Goal: Task Accomplishment & Management: Manage account settings

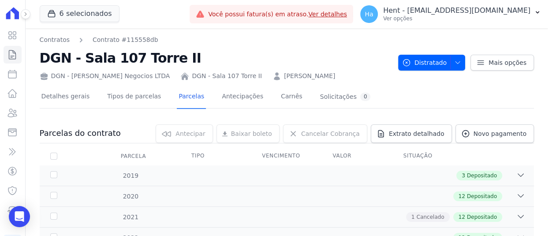
click at [24, 14] on icon at bounding box center [25, 13] width 5 height 5
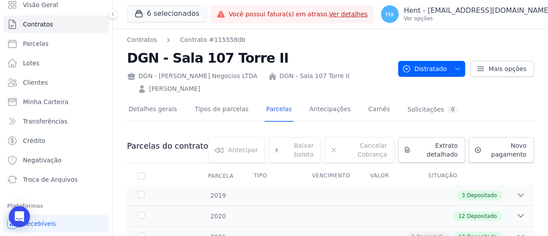
scroll to position [66, 0]
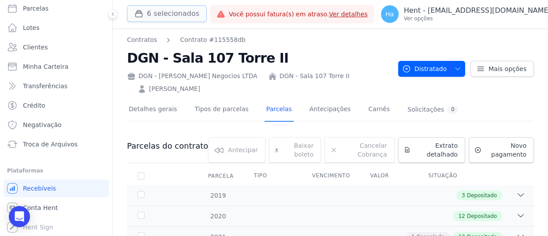
click at [168, 11] on button "6 selecionados" at bounding box center [167, 13] width 80 height 17
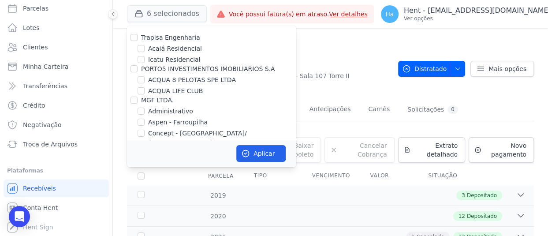
scroll to position [5212, 0]
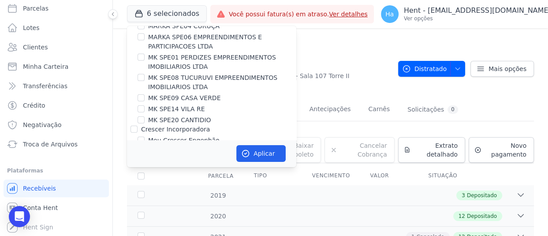
click at [132, 188] on input "CONSTRUTORA MG TEC LTDA" at bounding box center [134, 191] width 7 height 7
checkbox input "true"
click at [254, 156] on button "Aplicar" at bounding box center [261, 153] width 49 height 17
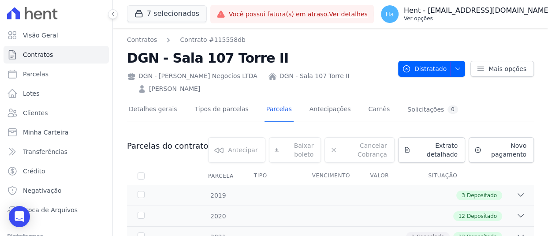
click at [485, 19] on p "Ver opções" at bounding box center [477, 18] width 147 height 7
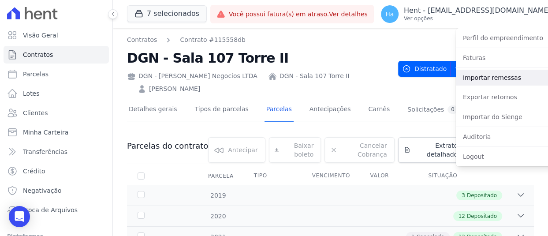
click at [460, 75] on link "Importar remessas" at bounding box center [512, 78] width 113 height 16
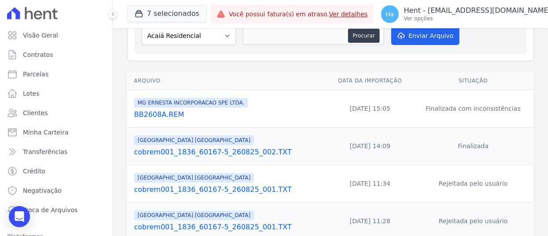
scroll to position [88, 0]
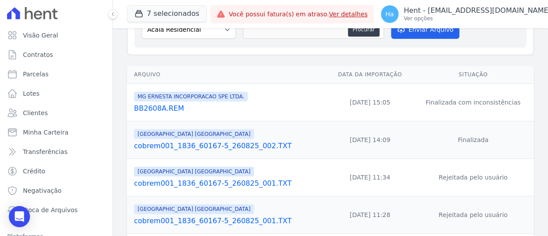
click at [154, 112] on link "BB2608A.REM" at bounding box center [229, 108] width 190 height 11
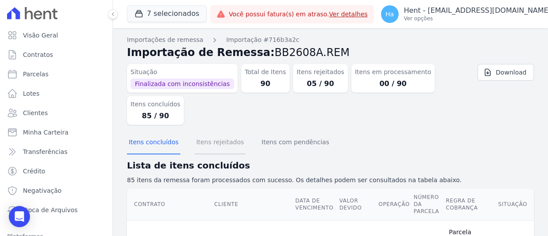
click at [198, 145] on button "Itens rejeitados" at bounding box center [220, 142] width 51 height 23
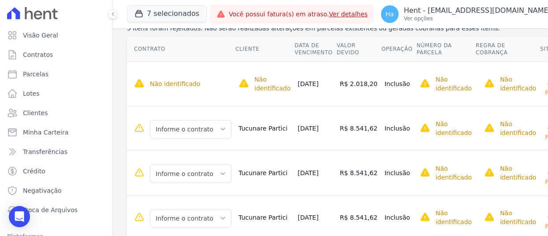
scroll to position [88, 0]
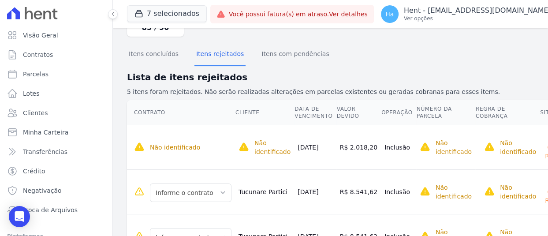
click at [116, 13] on button at bounding box center [113, 14] width 10 height 10
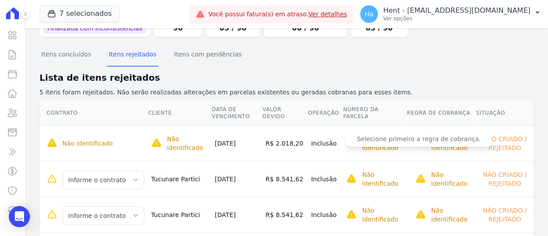
scroll to position [0, 0]
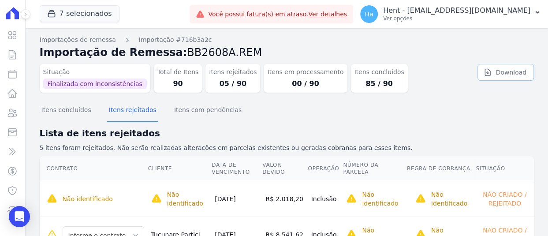
click at [510, 66] on link "Download" at bounding box center [506, 72] width 56 height 17
click at [488, 22] on p "Ver opções" at bounding box center [456, 18] width 147 height 7
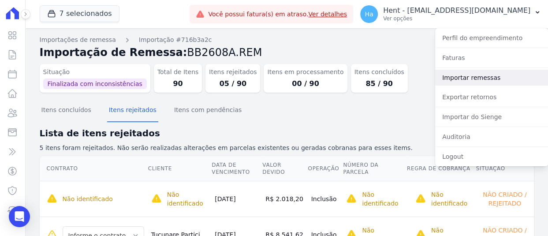
click at [472, 77] on link "Importar remessas" at bounding box center [491, 78] width 113 height 16
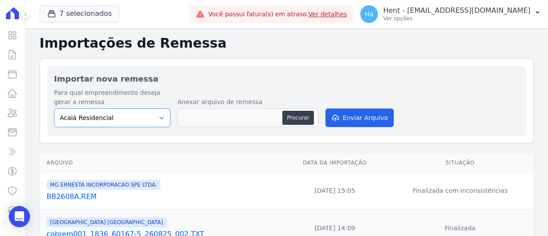
click at [152, 113] on select "Acaiá Residencial Administrativo AGILE ELOI MENDES SPE SA Agile Pavican São Lou…" at bounding box center [112, 118] width 116 height 19
select select "0b5afdce-43ed-47f3-bee0-50b4d8ac1808"
click at [54, 109] on select "Acaiá Residencial Administrativo AGILE ELOI MENDES SPE SA Agile Pavican São Lou…" at bounding box center [112, 118] width 116 height 19
click at [297, 124] on button "Procurar" at bounding box center [298, 118] width 32 height 14
type input "BB2608A.Tucunare.txt"
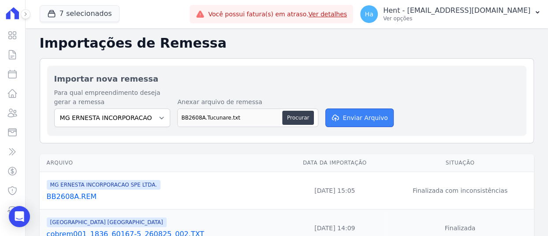
click at [364, 114] on button "Enviar Arquivo" at bounding box center [360, 118] width 68 height 19
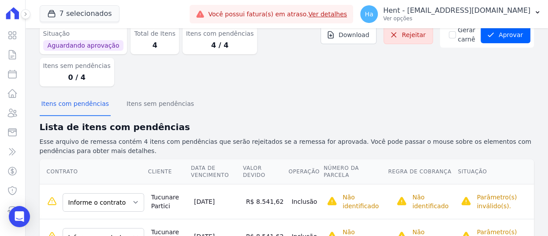
scroll to position [115, 0]
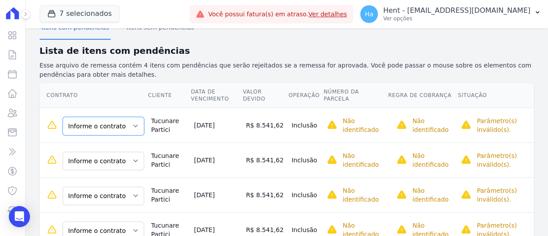
click at [121, 117] on select "Informe o contrato 73 - A 73 - B 74 - A 74 - B" at bounding box center [104, 126] width 82 height 19
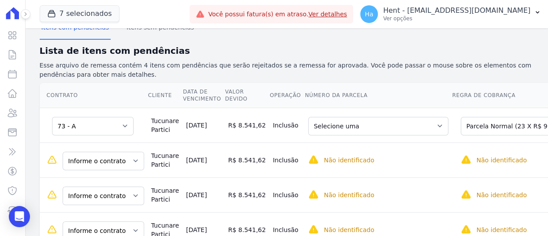
click at [100, 143] on td "Informe o contrato 73 - A 73 - B 74 - A 74 - B" at bounding box center [94, 160] width 108 height 35
click at [104, 152] on select "Informe o contrato 73 - A 73 - B 74 - A 74 - B" at bounding box center [104, 161] width 82 height 19
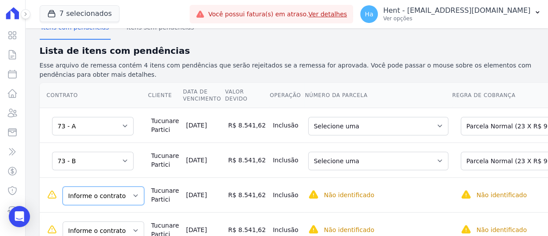
click at [116, 187] on select "Informe o contrato 73 - A 73 - B 74 - A 74 - B" at bounding box center [104, 196] width 82 height 19
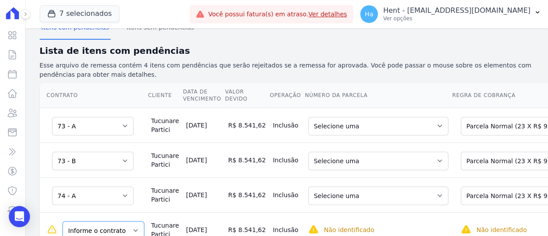
click at [109, 222] on select "Informe o contrato 73 - A 73 - B 74 - A 74 - B" at bounding box center [104, 231] width 82 height 19
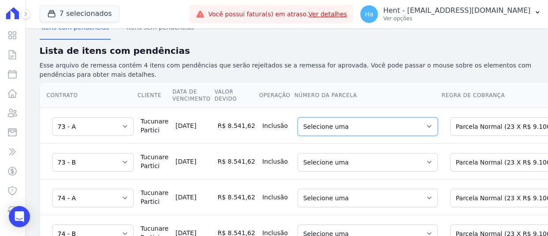
click at [375, 117] on select "Selecione uma 2 - 20/10/2025 - R$ 9.100,79 - Agendado 3 - 20/11/2025 - R$ 9.100…" at bounding box center [368, 126] width 140 height 19
click at [378, 117] on select "Selecione uma 2 - 20/10/2025 - R$ 9.100,79 - Agendado 3 - 20/11/2025 - R$ 9.100…" at bounding box center [368, 126] width 140 height 19
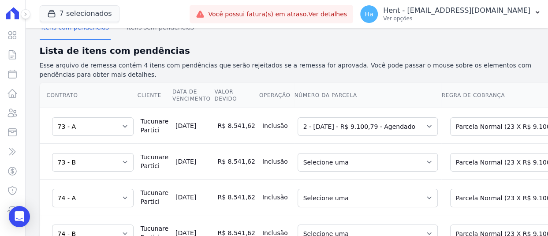
click at [216, 61] on p "Esse arquivo de remessa contém 4 itens com pendências que serão rejeitados se a…" at bounding box center [287, 70] width 495 height 19
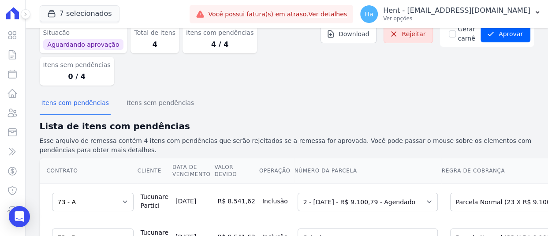
scroll to position [26, 0]
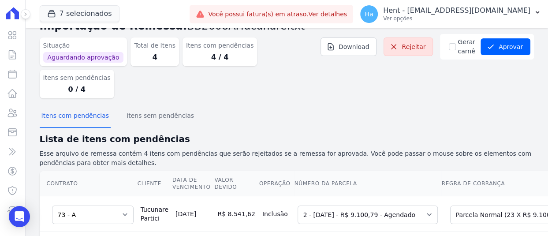
drag, startPoint x: 140, startPoint y: 180, endPoint x: 26, endPoint y: 13, distance: 202.1
click at [26, 13] on icon at bounding box center [25, 13] width 5 height 5
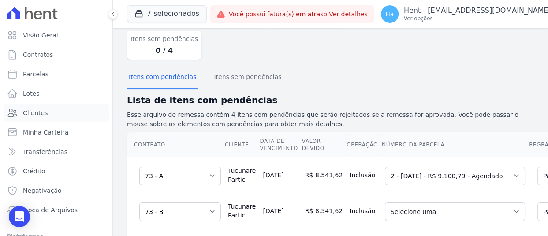
scroll to position [115, 0]
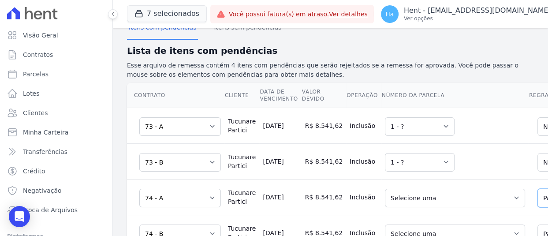
click at [434, 198] on select "Selecione uma 2 - 20/10/2025 - R$ 9.100,79 - Agendado 3 - 20/11/2025 - R$ 9.100…" at bounding box center [455, 198] width 140 height 19
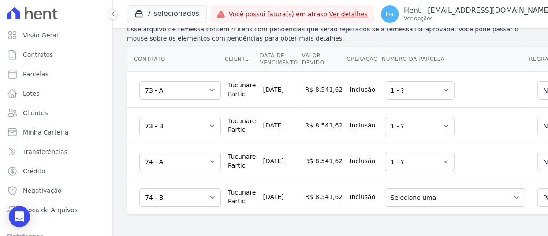
scroll to position [158, 0]
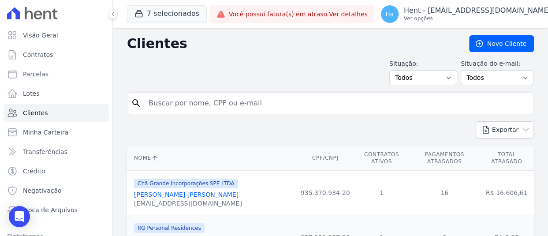
click at [227, 108] on input "search" at bounding box center [336, 103] width 387 height 18
type input "Tucunare"
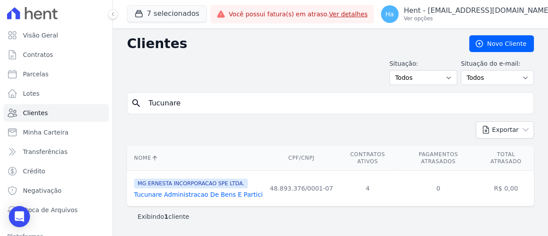
drag, startPoint x: 195, startPoint y: 194, endPoint x: 203, endPoint y: 188, distance: 9.9
click at [195, 194] on td "MG ERNESTA INCORPORACAO SPE LTDA. Tucunare Administracao De Bens E Partici" at bounding box center [196, 189] width 139 height 36
click at [204, 191] on link "Tucunare Administracao De Bens E Partici" at bounding box center [198, 194] width 129 height 7
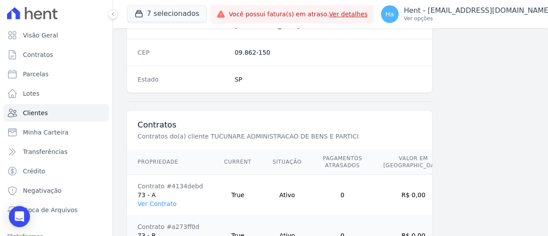
scroll to position [717, 0]
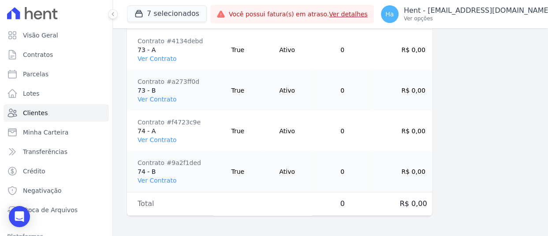
click at [154, 143] on td "Contrato #f4723c9e 74 - A Ver Contrato" at bounding box center [170, 131] width 86 height 41
click at [155, 139] on link "Ver Contrato" at bounding box center [157, 139] width 39 height 7
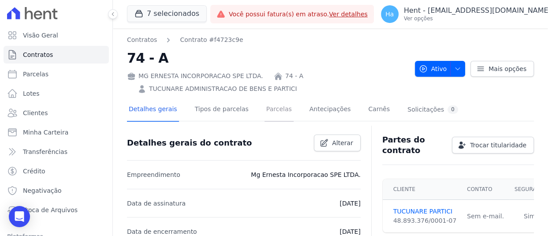
click at [265, 107] on link "Parcelas" at bounding box center [279, 109] width 29 height 23
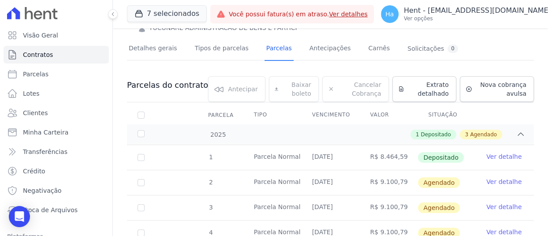
scroll to position [137, 0]
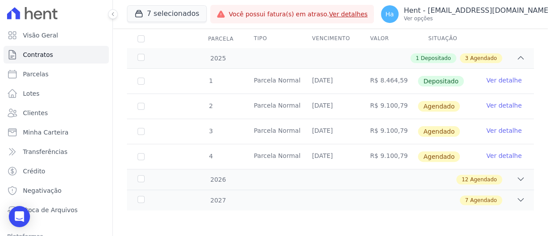
click at [500, 104] on link "Ver detalhe" at bounding box center [504, 105] width 35 height 9
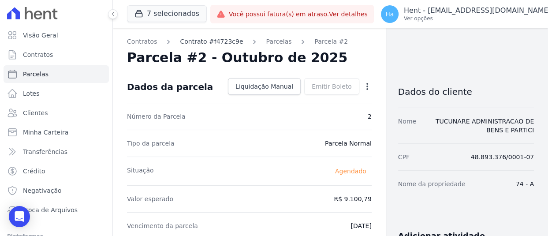
click at [203, 39] on link "Contrato #f4723c9e" at bounding box center [211, 41] width 63 height 9
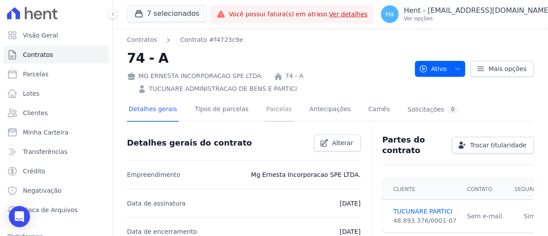
click at [265, 107] on link "Parcelas" at bounding box center [279, 109] width 29 height 23
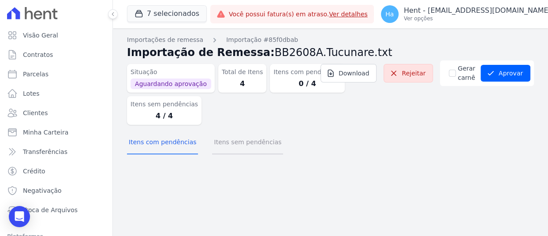
click at [229, 144] on button "Itens sem pendências" at bounding box center [247, 142] width 71 height 23
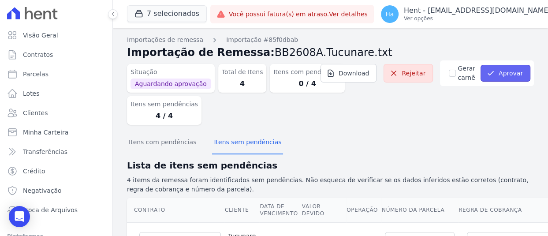
click at [506, 73] on button "Aprovar" at bounding box center [506, 73] width 50 height 17
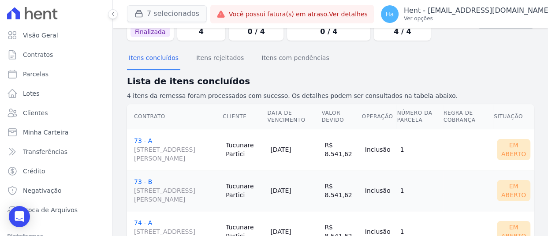
scroll to position [130, 0]
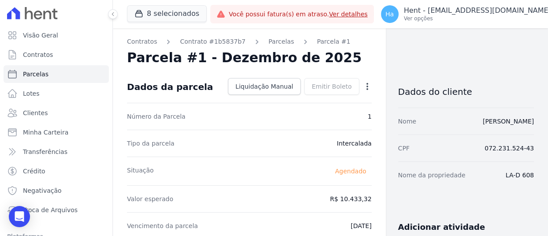
drag, startPoint x: 533, startPoint y: 180, endPoint x: 501, endPoint y: 177, distance: 31.9
copy dd "LA-D 608"
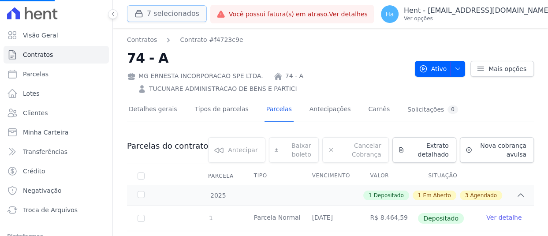
click at [168, 15] on button "7 selecionados" at bounding box center [167, 13] width 80 height 17
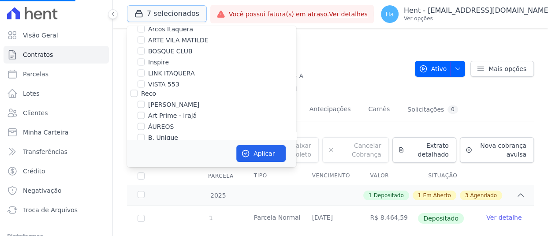
scroll to position [1103, 0]
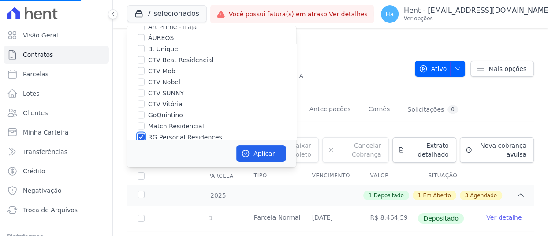
click at [142, 134] on input "RG Personal Residences" at bounding box center [141, 137] width 7 height 7
checkbox input "false"
select select
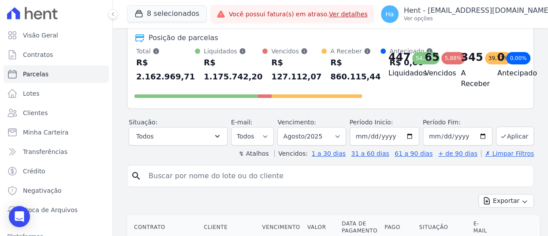
scroll to position [353, 0]
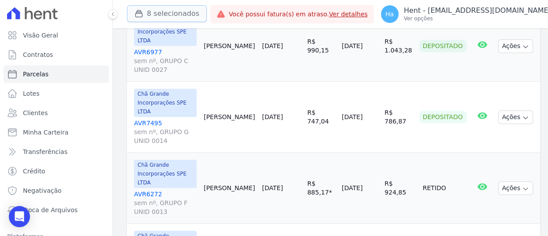
click at [163, 16] on button "8 selecionados" at bounding box center [167, 13] width 80 height 17
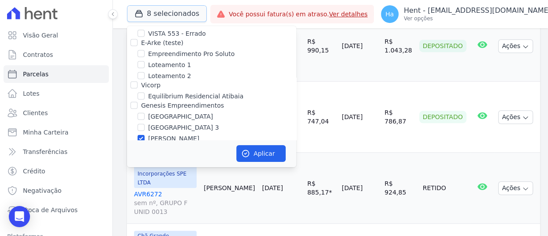
scroll to position [3235, 0]
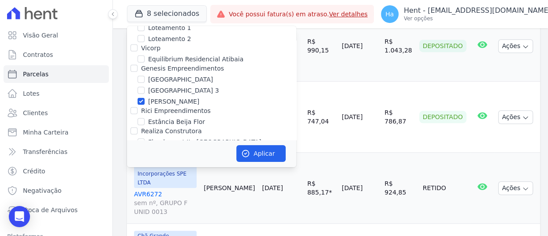
click at [136, 97] on div "[PERSON_NAME]" at bounding box center [211, 101] width 169 height 9
click at [142, 98] on input "[PERSON_NAME]" at bounding box center [141, 101] width 7 height 7
checkbox input "false"
click at [130, 158] on div "FLEX PARTICIPACOES LTDA" at bounding box center [211, 162] width 169 height 9
click at [128, 158] on div "FLEX PARTICIPACOES LTDA" at bounding box center [211, 162] width 169 height 9
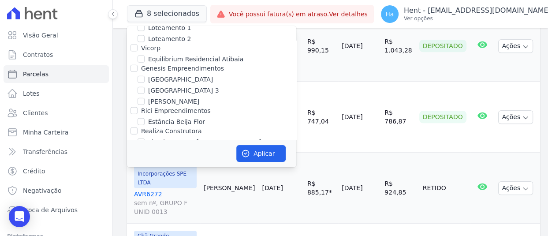
click at [131, 159] on input "FLEX PARTICIPACOES LTDA" at bounding box center [134, 162] width 7 height 7
checkbox input "false"
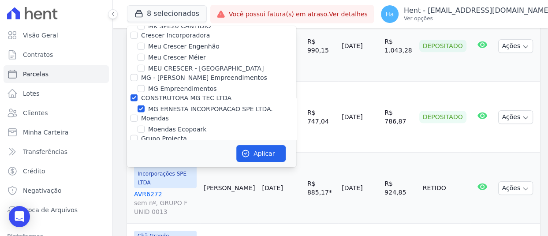
scroll to position [5229, 0]
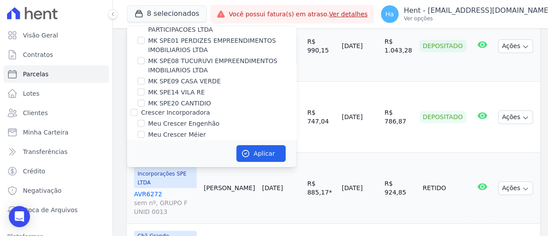
click at [131, 172] on input "CONSTRUTORA MG TEC LTDA" at bounding box center [134, 175] width 7 height 7
checkbox input "false"
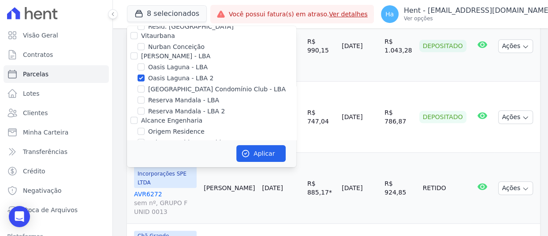
scroll to position [5538, 0]
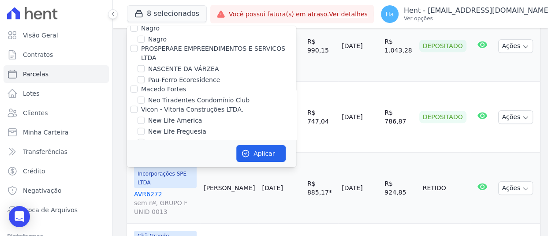
click at [141, 191] on input "Oasis Laguna - LBA 2" at bounding box center [141, 194] width 7 height 7
checkbox input "false"
click at [289, 232] on div "Alcance Engenharia" at bounding box center [211, 236] width 169 height 9
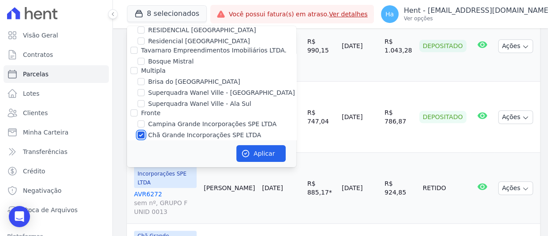
click at [142, 131] on input "Chã Grande Incorporações SPE LTDA" at bounding box center [141, 134] width 7 height 7
checkbox input "false"
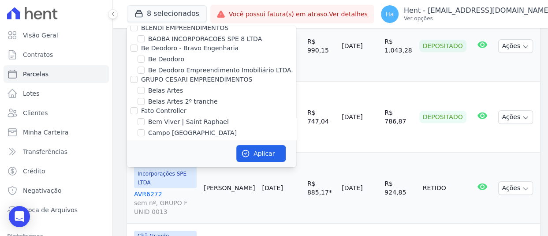
scroll to position [1749, 0]
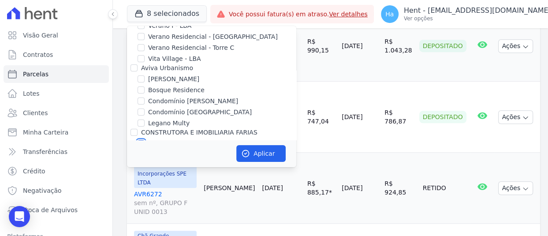
click at [143, 140] on input "[GEOGRAPHIC_DATA] [GEOGRAPHIC_DATA]" at bounding box center [141, 143] width 7 height 7
checkbox input "false"
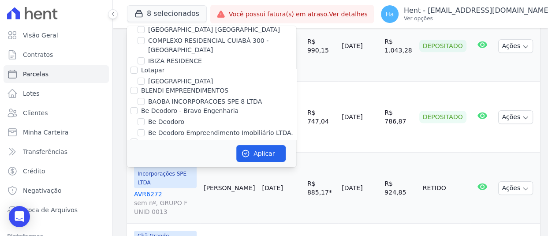
scroll to position [5784, 0]
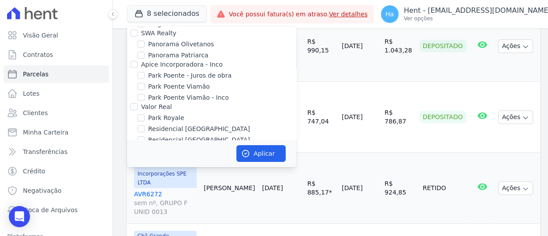
click at [141, 219] on input "[GEOGRAPHIC_DATA]" at bounding box center [141, 222] width 7 height 7
checkbox input "true"
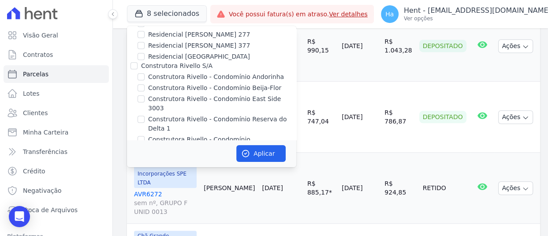
scroll to position [2740, 0]
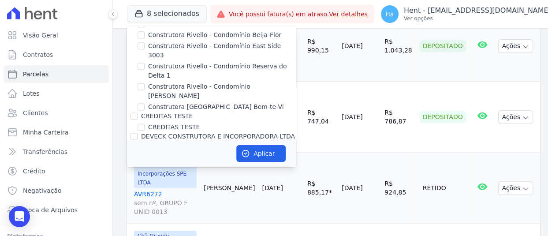
click at [131, 162] on input "[PERSON_NAME]" at bounding box center [134, 165] width 7 height 7
checkbox input "false"
click at [258, 152] on button "Aplicar" at bounding box center [261, 153] width 49 height 17
select select
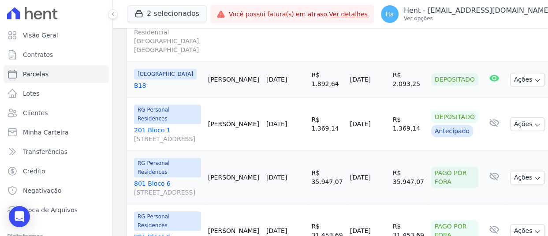
scroll to position [26, 0]
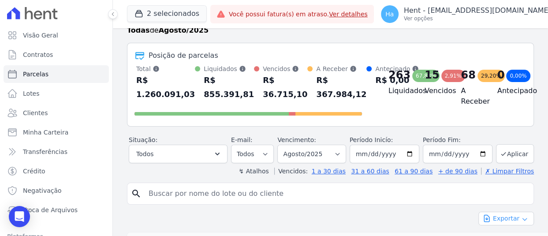
click at [512, 215] on button "Exportar" at bounding box center [507, 219] width 56 height 14
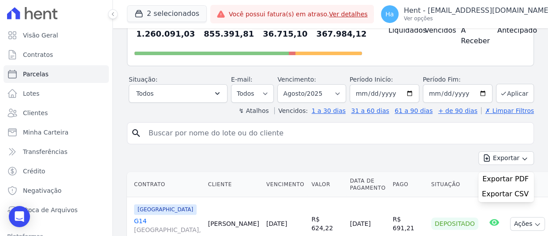
scroll to position [158, 0]
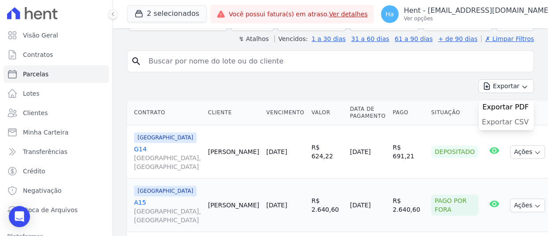
click at [506, 119] on span "Exportar CSV" at bounding box center [505, 122] width 47 height 9
click at [146, 8] on button "2 selecionados" at bounding box center [167, 13] width 80 height 17
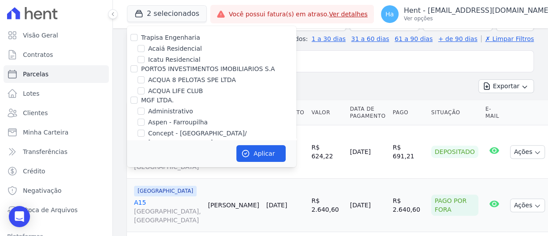
scroll to position [3675, 0]
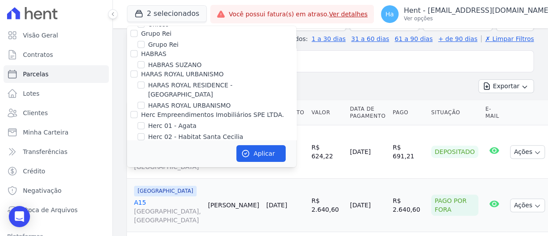
click at [140, 174] on input "HIGH 2 CITY HABITAT" at bounding box center [141, 177] width 7 height 7
checkbox input "true"
click at [257, 151] on button "Aplicar" at bounding box center [261, 153] width 49 height 17
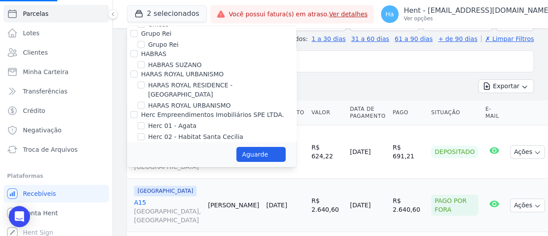
scroll to position [66, 0]
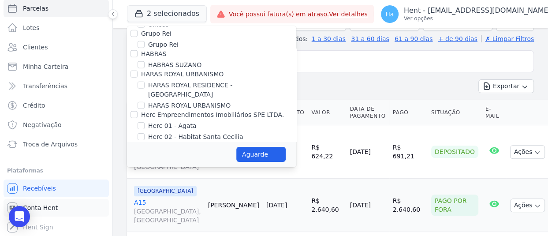
select select
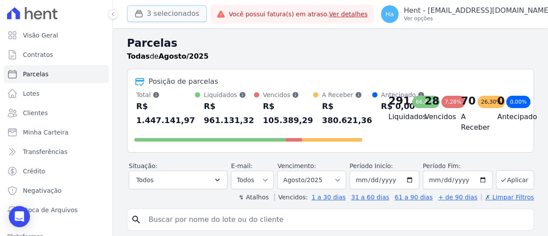
click at [188, 18] on button "3 selecionados" at bounding box center [167, 13] width 80 height 17
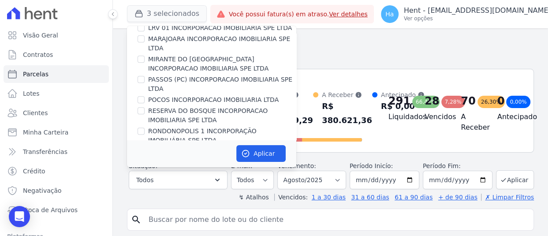
scroll to position [955, 0]
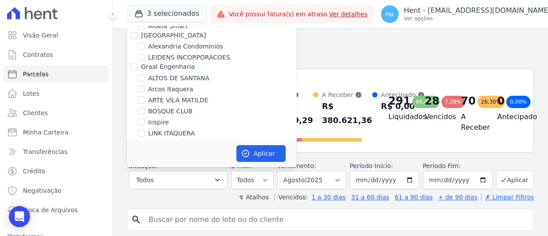
click at [139, 106] on div at bounding box center [141, 110] width 7 height 9
click at [256, 149] on button "Aplicar" at bounding box center [261, 153] width 49 height 17
click at [142, 107] on input "BOSQUE CLUB" at bounding box center [141, 110] width 7 height 7
checkbox input "true"
click at [264, 161] on button "Aguarde" at bounding box center [261, 154] width 49 height 15
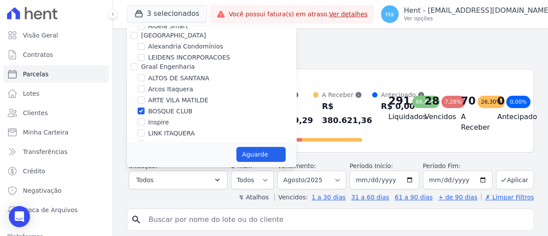
select select
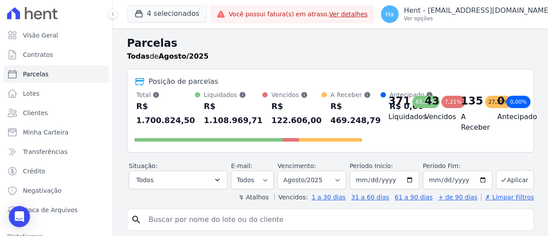
scroll to position [176, 0]
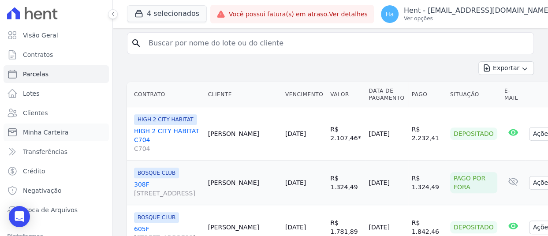
click at [58, 135] on span "Minha Carteira" at bounding box center [45, 132] width 45 height 9
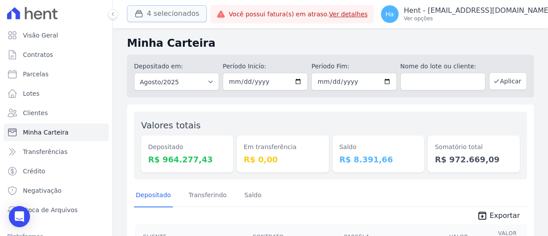
click at [174, 10] on button "4 selecionados" at bounding box center [167, 13] width 80 height 17
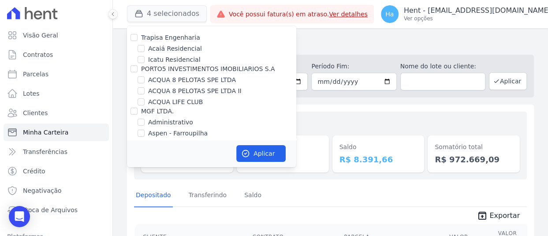
scroll to position [1141, 0]
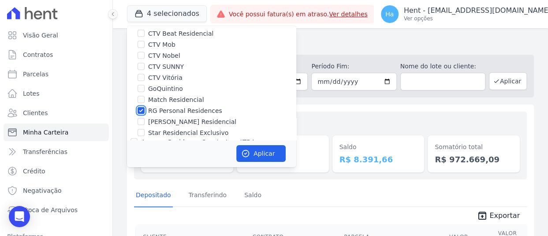
click at [143, 107] on input "RG Personal Residences" at bounding box center [141, 110] width 7 height 7
checkbox input "false"
click at [251, 154] on button "Aplicar" at bounding box center [261, 153] width 49 height 17
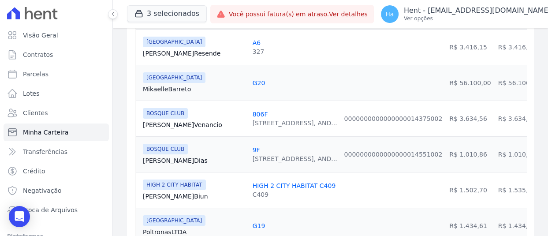
scroll to position [221, 0]
click at [181, 15] on button "3 selecionados" at bounding box center [167, 13] width 80 height 17
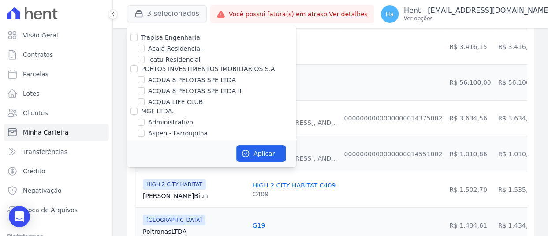
scroll to position [3687, 0]
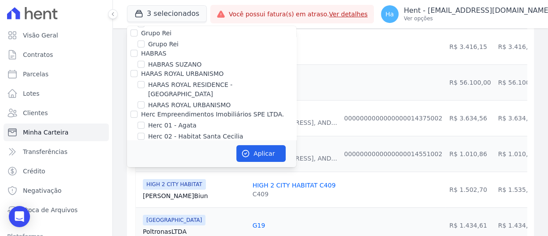
click at [142, 173] on input "HIGH 2 CITY HABITAT" at bounding box center [141, 176] width 7 height 7
checkbox input "false"
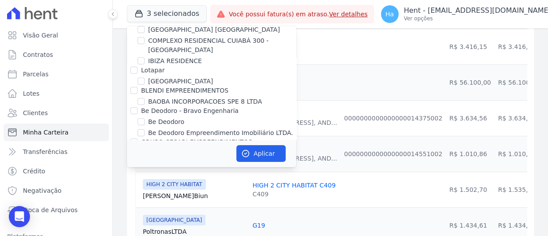
scroll to position [5795, 0]
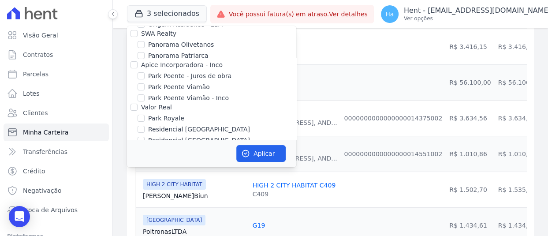
click at [140, 220] on input "[GEOGRAPHIC_DATA]" at bounding box center [141, 223] width 7 height 7
checkbox input "false"
click at [256, 157] on button "Aplicar" at bounding box center [261, 153] width 49 height 17
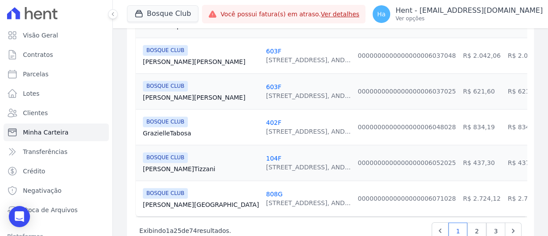
scroll to position [959, 0]
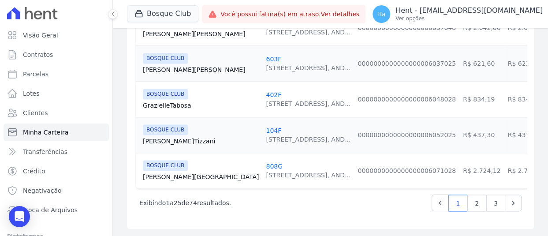
drag, startPoint x: 541, startPoint y: 211, endPoint x: 547, endPoint y: 79, distance: 131.7
click at [547, 79] on main "Minha Carteira Depositado em: Todos os meses Julho/2023 Agosto/2023 Setembro/20…" at bounding box center [330, 132] width 435 height 208
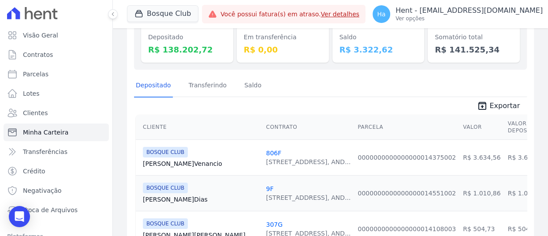
scroll to position [102, 0]
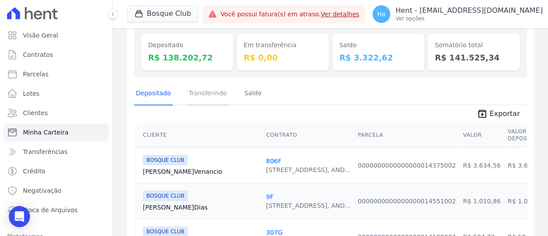
click at [197, 97] on link "Transferindo" at bounding box center [208, 94] width 42 height 23
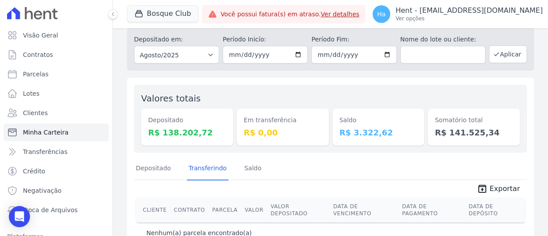
scroll to position [41, 0]
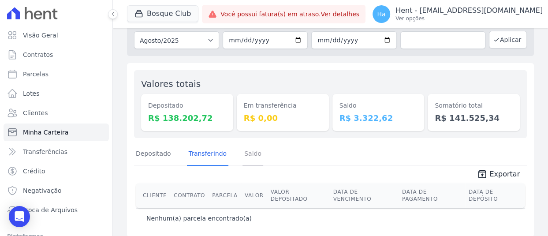
click at [245, 161] on link "Saldo" at bounding box center [253, 154] width 21 height 23
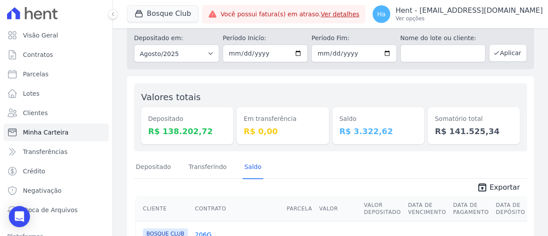
scroll to position [120, 0]
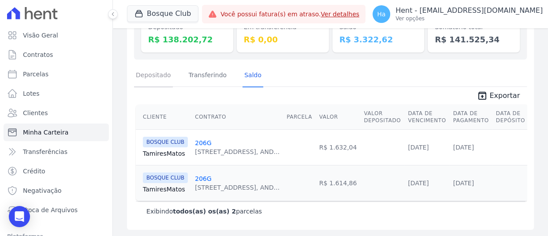
click at [155, 71] on link "Depositado" at bounding box center [153, 75] width 39 height 23
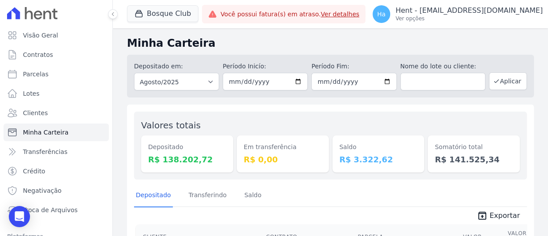
click at [412, 79] on input "text" at bounding box center [443, 82] width 85 height 18
type input "Tamires"
click at [505, 85] on button "Aplicar" at bounding box center [508, 81] width 38 height 18
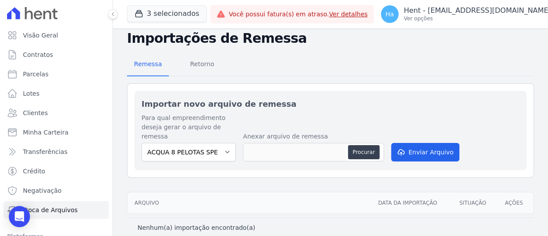
scroll to position [25, 0]
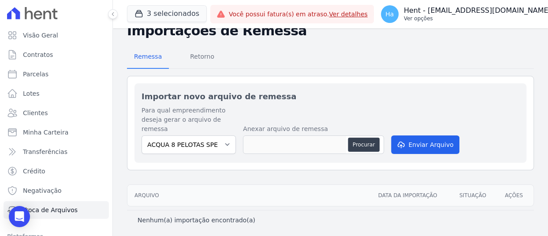
click at [527, 20] on p "Ver opções" at bounding box center [477, 18] width 147 height 7
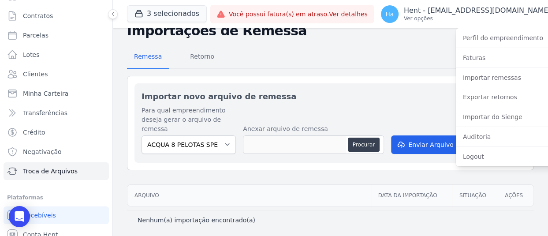
scroll to position [66, 0]
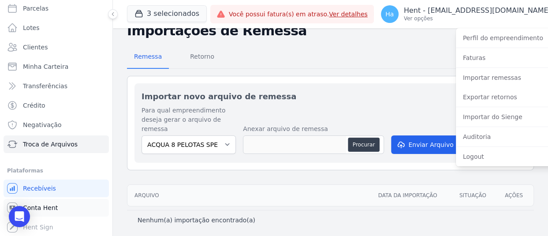
click at [50, 207] on span "Conta Hent" at bounding box center [40, 207] width 35 height 9
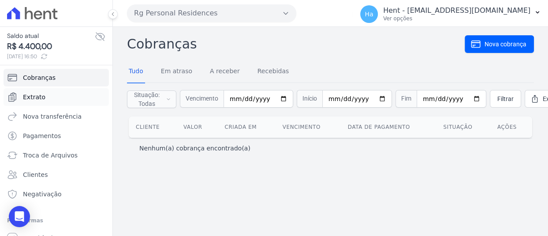
click at [41, 97] on span "Extrato" at bounding box center [34, 97] width 23 height 9
click at [280, 9] on button "Rg Personal Residences" at bounding box center [211, 13] width 169 height 18
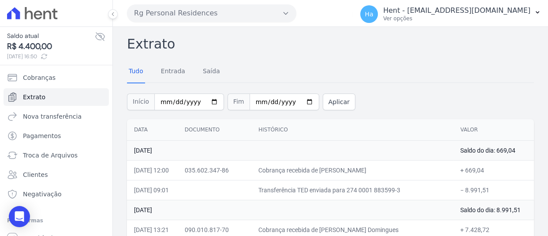
click at [235, 17] on button "Rg Personal Residences" at bounding box center [211, 13] width 169 height 18
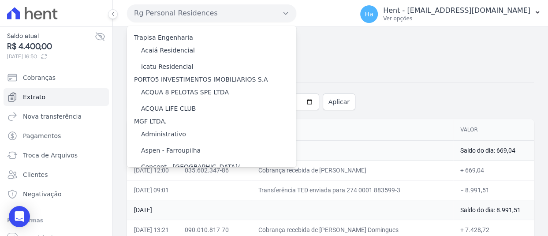
scroll to position [4926, 0]
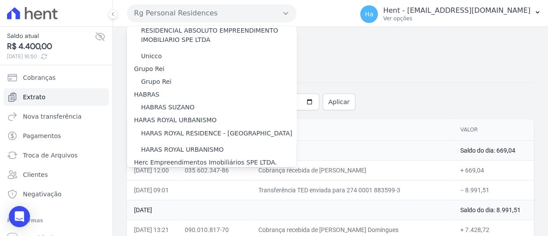
click at [178, 229] on label "HIGH 2 CITY HABITAT" at bounding box center [173, 233] width 65 height 9
click at [0, 0] on input "HIGH 2 CITY HABITAT" at bounding box center [0, 0] width 0 height 0
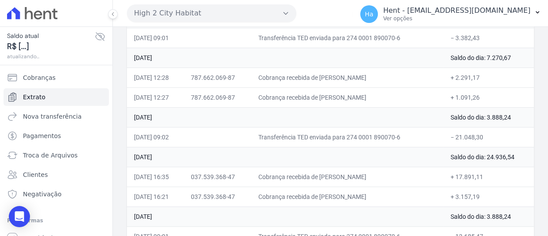
scroll to position [88, 0]
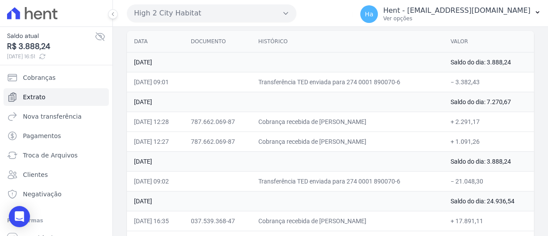
click at [343, 105] on td "[DATE]" at bounding box center [285, 102] width 317 height 20
click at [347, 130] on td "Cobrança recebida de [PERSON_NAME]" at bounding box center [348, 122] width 192 height 20
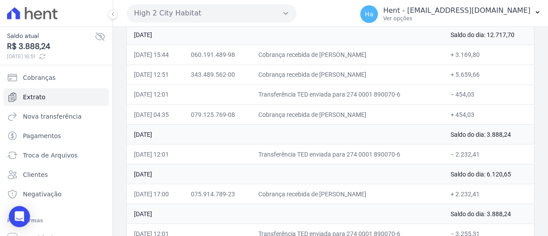
scroll to position [18, 0]
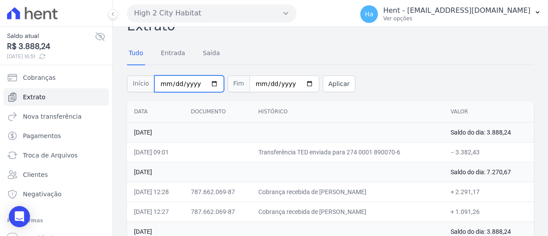
click at [171, 82] on input "2025-08-01" at bounding box center [189, 83] width 70 height 17
type input "[DATE]"
click at [337, 81] on button "Aplicar" at bounding box center [339, 83] width 33 height 17
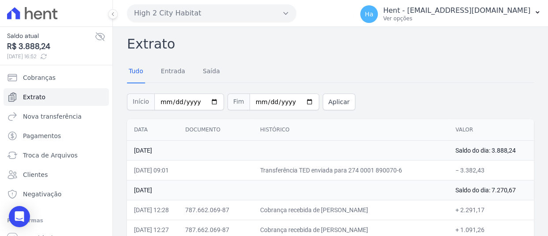
click at [473, 65] on div "Tudo Entrada [GEOGRAPHIC_DATA]" at bounding box center [330, 72] width 407 height 22
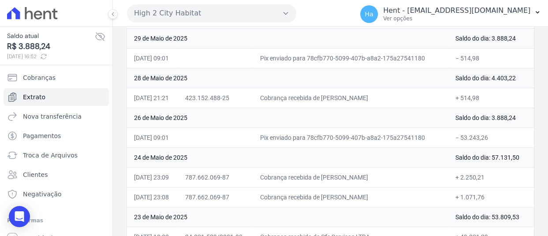
scroll to position [3493, 0]
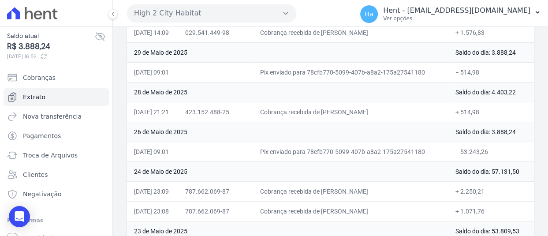
click at [504, 143] on td "− 53.243,26" at bounding box center [492, 152] width 86 height 20
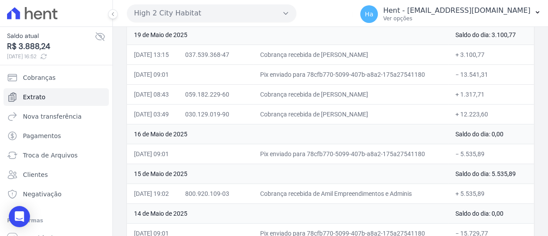
scroll to position [3668, 0]
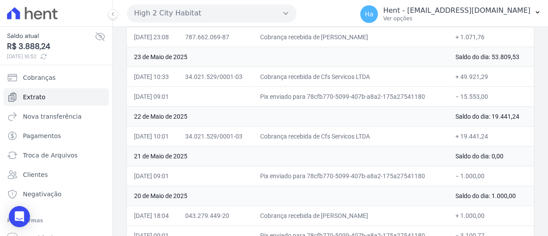
drag, startPoint x: 490, startPoint y: 123, endPoint x: 441, endPoint y: 125, distance: 49.5
click at [441, 126] on tr "[DATE] 10:01 34.021.529/0001-03 Cobrança recebida de Cfs Servicos LTDA + 19.441…" at bounding box center [330, 136] width 407 height 20
copy tr "Cobrança recebida de Cfs Servicos LTDA + 19.441,24"
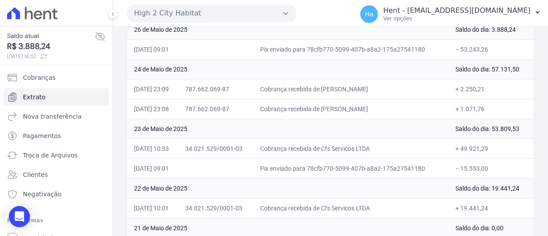
scroll to position [3579, 0]
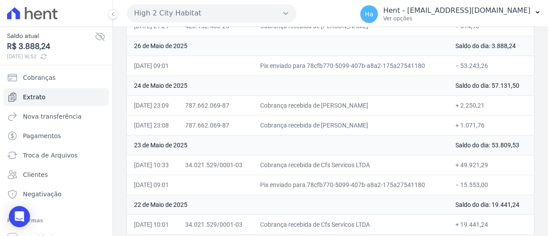
drag, startPoint x: 491, startPoint y: 176, endPoint x: 459, endPoint y: 174, distance: 31.4
click at [459, 175] on td "− 15.553,00" at bounding box center [492, 185] width 86 height 20
copy td "15.553,00"
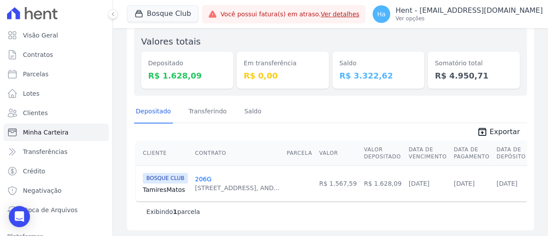
scroll to position [84, 0]
click at [454, 204] on div "Exibindo 1 parcela" at bounding box center [331, 211] width 390 height 20
click at [266, 222] on div "Cliente Contrato Parcela Valor Valor Depositado Data de Vencimento Data de Paga…" at bounding box center [330, 181] width 393 height 84
